Goal: Task Accomplishment & Management: Manage account settings

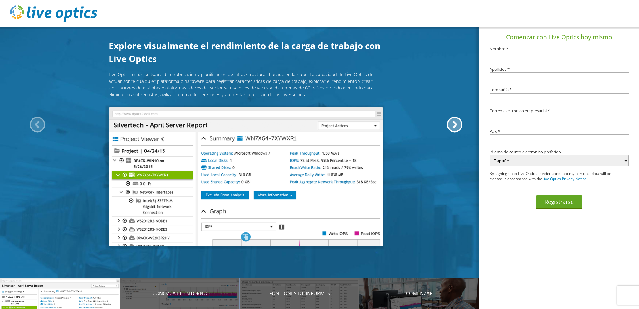
click at [507, 220] on section "Comenzar con Live Optics hoy mismo Nombre * Apellidos * Compañía * Correo elect…" at bounding box center [559, 168] width 160 height 283
click at [455, 127] on div at bounding box center [455, 125] width 16 height 16
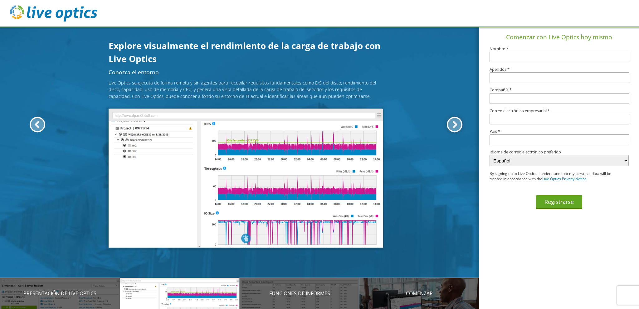
click at [455, 127] on div at bounding box center [455, 125] width 16 height 16
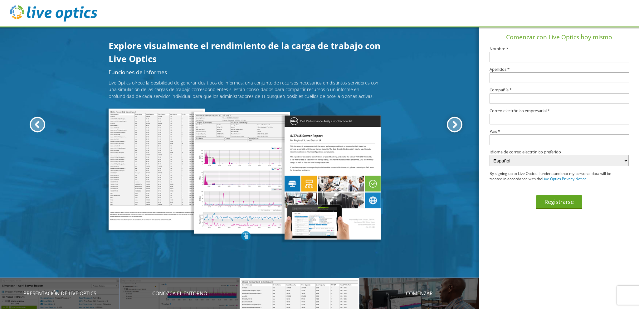
click at [455, 127] on div at bounding box center [455, 125] width 16 height 16
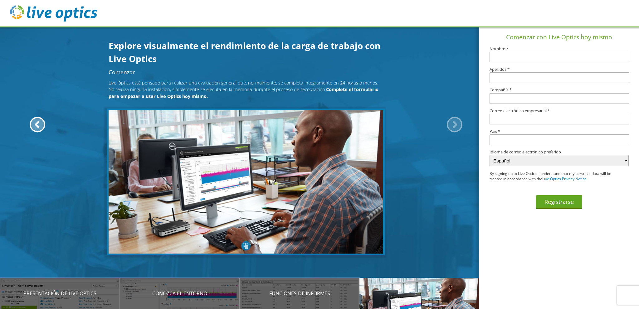
click at [595, 12] on header at bounding box center [319, 13] width 639 height 27
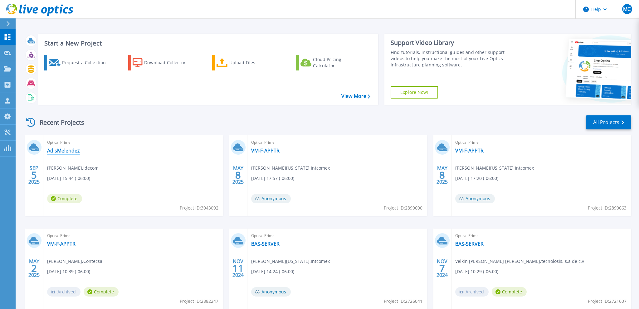
click at [64, 151] on link "AdisMelendez" at bounding box center [63, 151] width 33 height 6
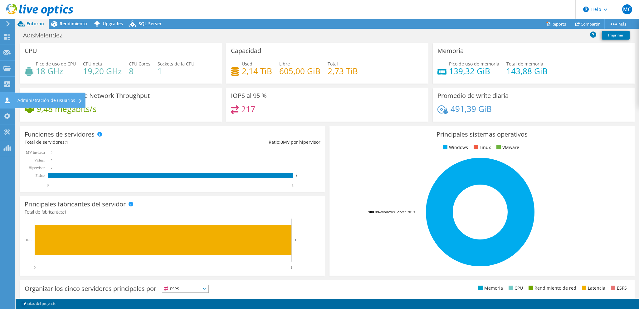
click at [62, 99] on div "Administración de usuarios" at bounding box center [49, 101] width 71 height 16
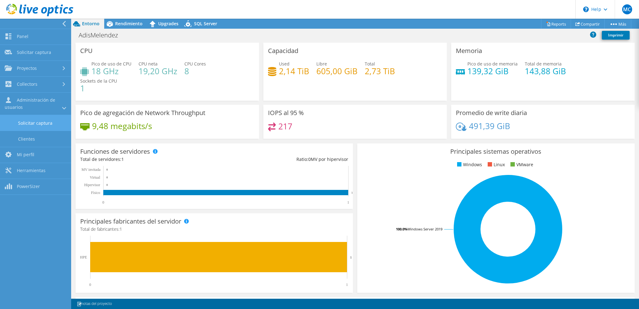
click at [47, 122] on link "Solicitar captura" at bounding box center [35, 123] width 71 height 16
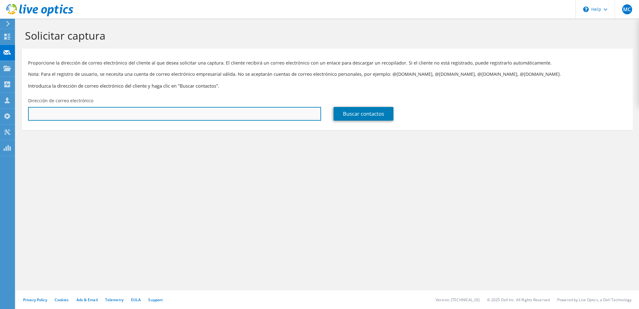
click at [277, 114] on input "text" at bounding box center [174, 114] width 293 height 14
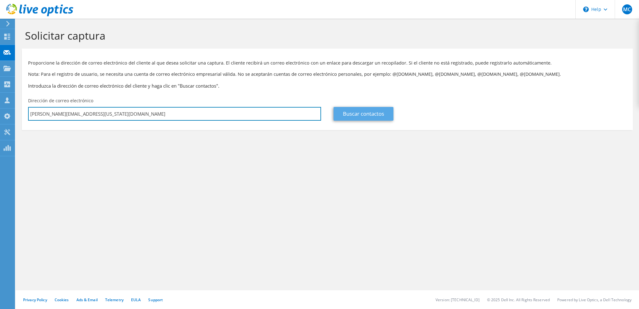
type input "[PERSON_NAME][EMAIL_ADDRESS][US_STATE][DOMAIN_NAME]"
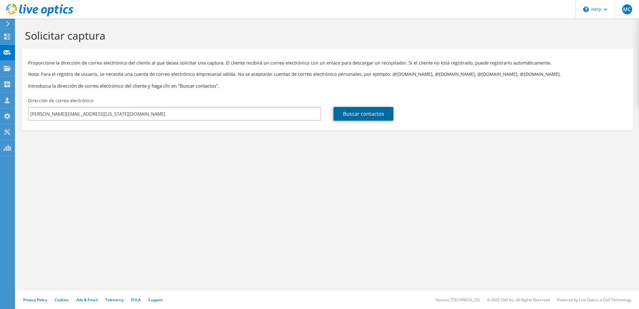
click at [355, 115] on link "Buscar contactos" at bounding box center [363, 114] width 60 height 14
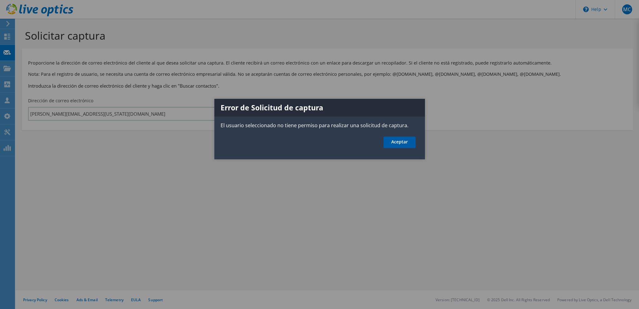
click at [404, 143] on link "Aceptar" at bounding box center [399, 143] width 32 height 12
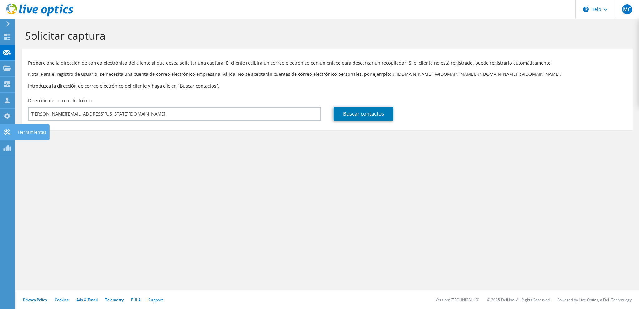
click at [25, 134] on div "Herramientas" at bounding box center [32, 132] width 35 height 16
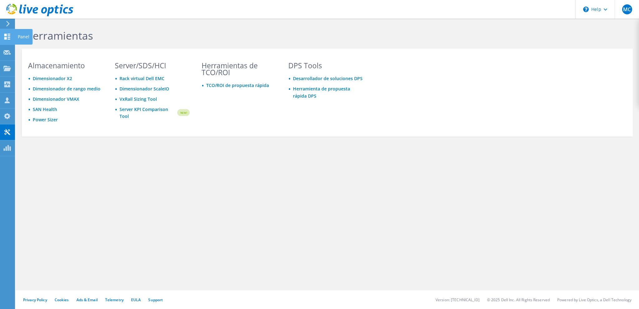
click at [8, 34] on use at bounding box center [7, 37] width 6 height 6
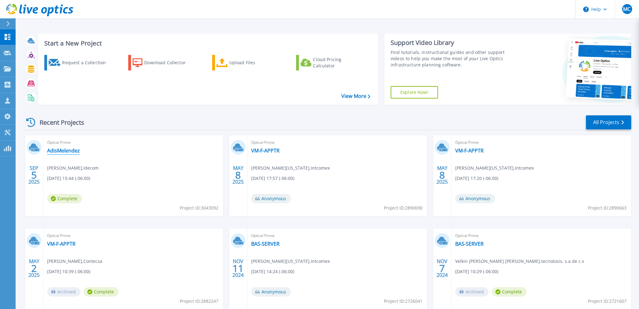
click at [70, 149] on link "AdisMelendez" at bounding box center [63, 151] width 33 height 6
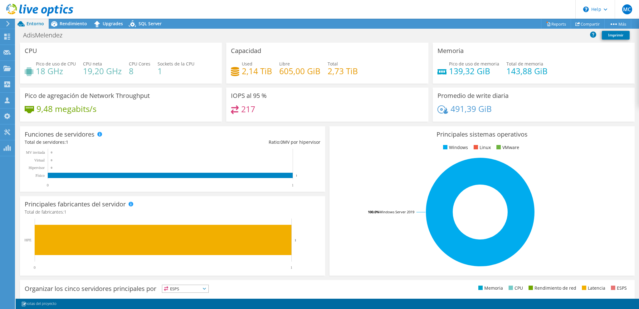
click at [326, 194] on div "Funciones de servidores Los servidores físicos representan servidores sin siste…" at bounding box center [172, 159] width 309 height 70
click at [77, 24] on span "Rendimiento" at bounding box center [73, 24] width 27 height 6
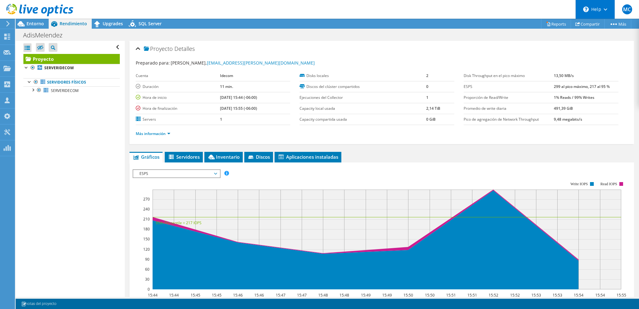
click at [603, 9] on div "\n Help" at bounding box center [594, 9] width 39 height 19
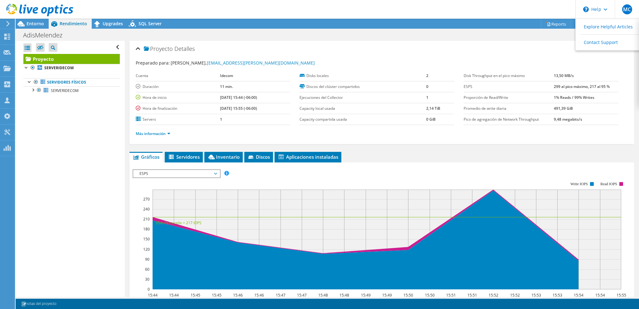
click at [544, 51] on div "Proyecto Detalles" at bounding box center [382, 48] width 492 height 13
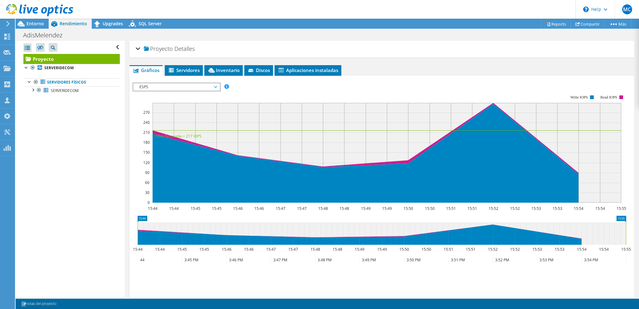
click at [546, 46] on div "Proyecto Detalles" at bounding box center [382, 48] width 492 height 13
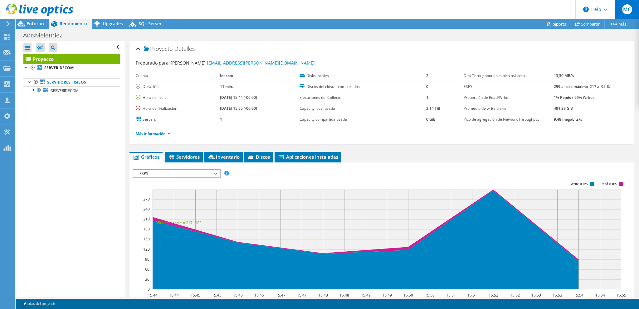
click at [624, 10] on span "MC" at bounding box center [627, 9] width 10 height 10
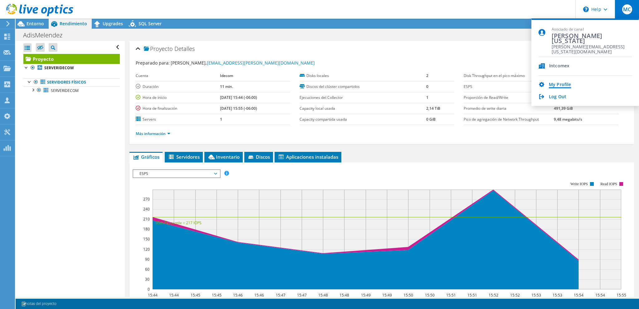
click at [567, 82] on link "My Profile" at bounding box center [560, 85] width 22 height 6
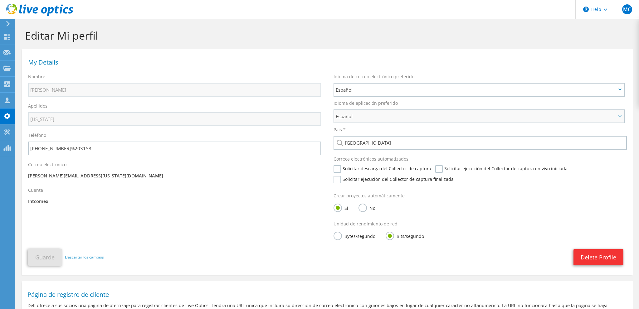
click at [352, 116] on span "Español" at bounding box center [476, 116] width 281 height 7
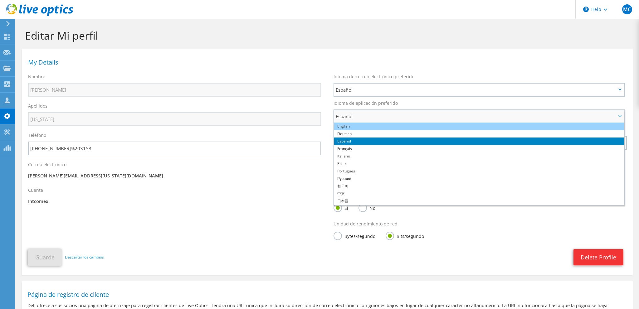
click at [346, 129] on li "English" at bounding box center [479, 126] width 290 height 7
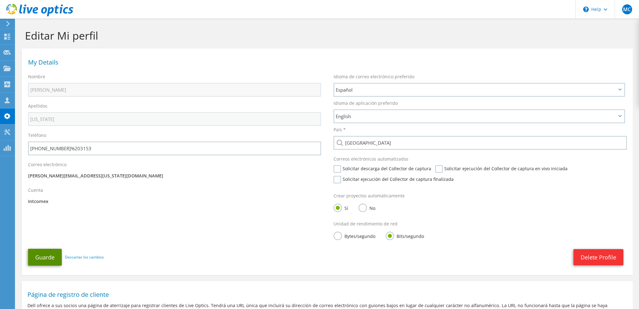
click at [41, 255] on button "Guarde" at bounding box center [45, 257] width 34 height 17
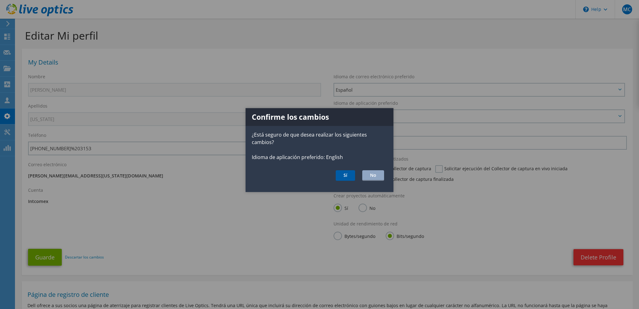
click at [344, 176] on button "Sí" at bounding box center [345, 175] width 19 height 11
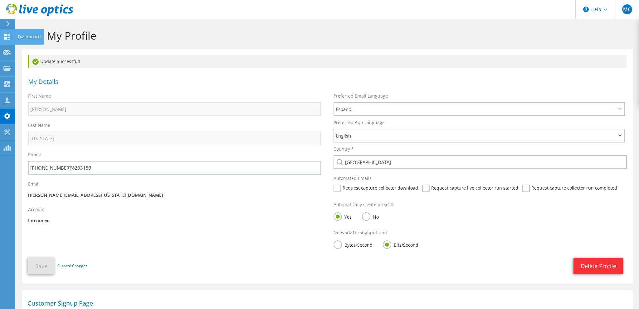
click at [23, 36] on div "Dashboard" at bounding box center [29, 37] width 29 height 16
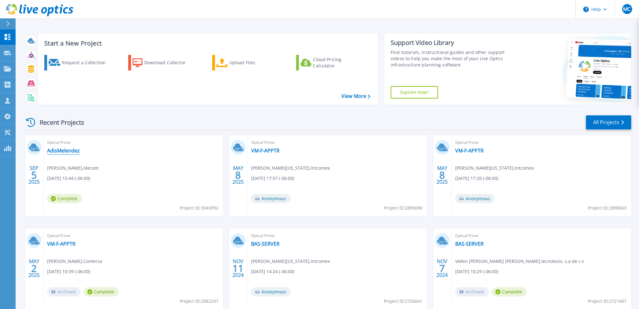
click at [62, 148] on link "AdisMelendez" at bounding box center [63, 151] width 33 height 6
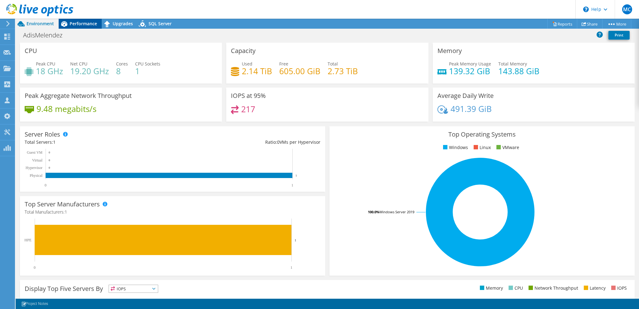
click at [73, 24] on span "Performance" at bounding box center [83, 24] width 27 height 6
